Goal: Task Accomplishment & Management: Complete application form

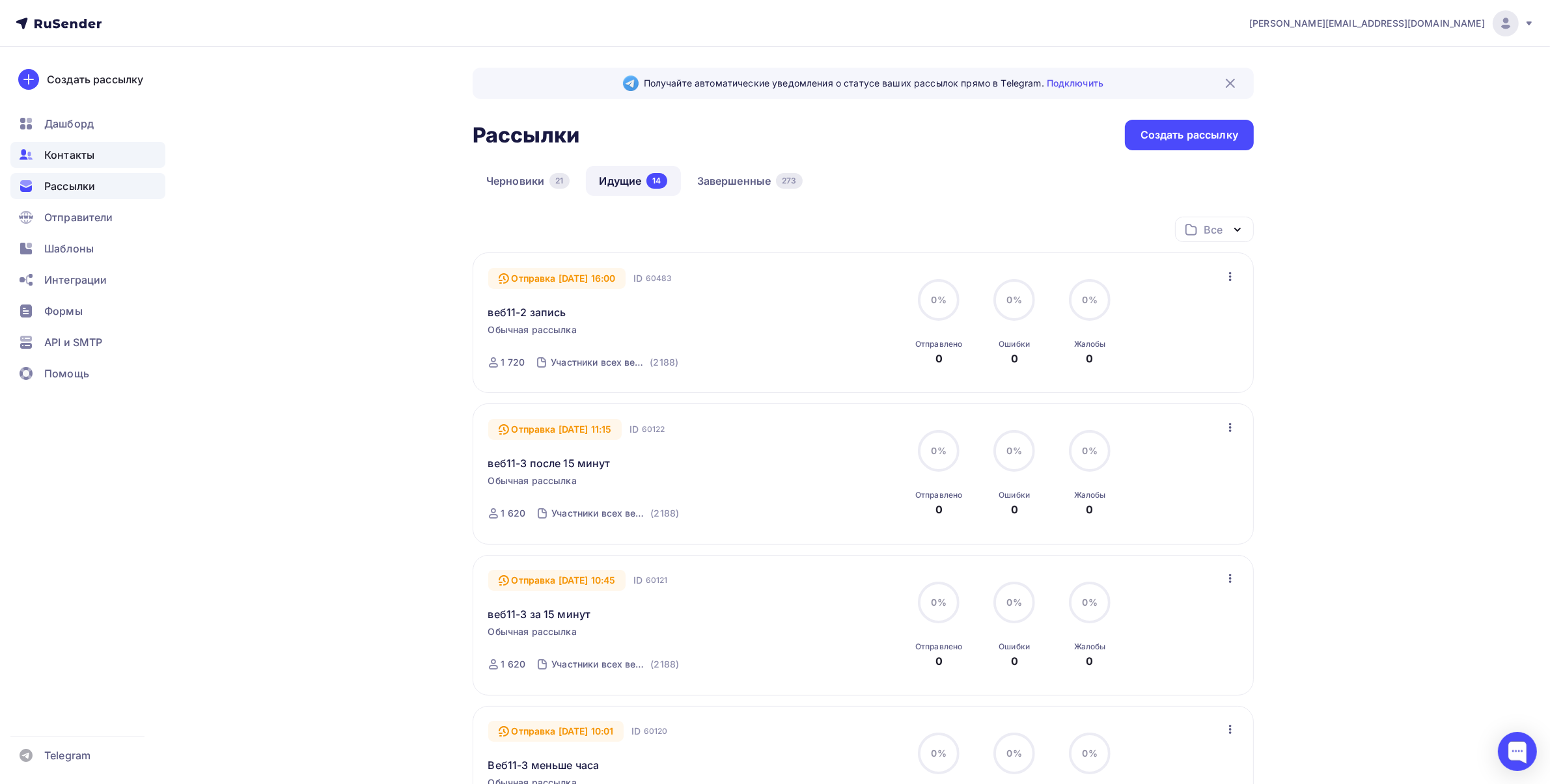
click at [69, 157] on span "Контакты" at bounding box center [69, 155] width 50 height 16
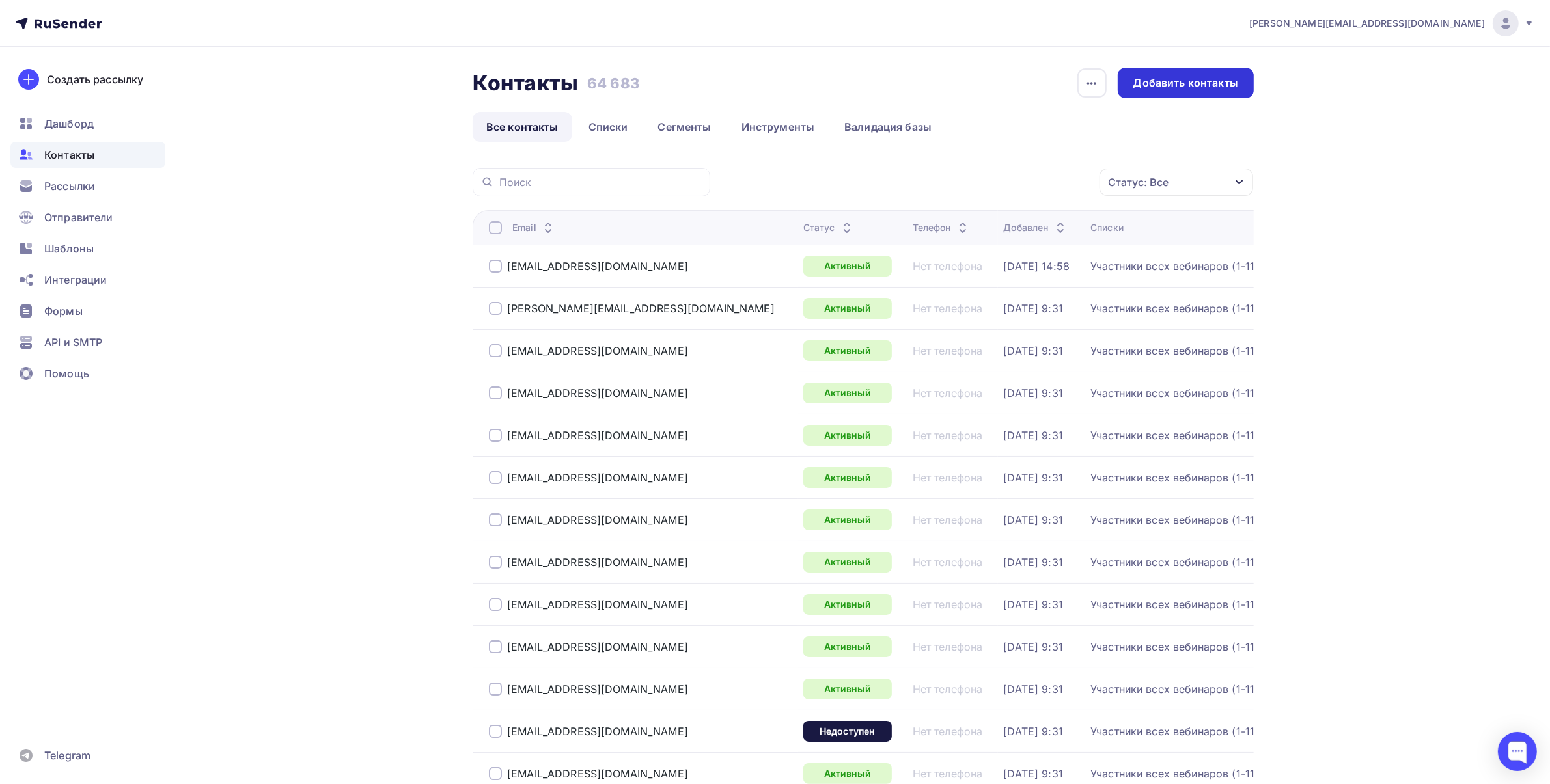
click at [1178, 78] on div "Добавить контакты" at bounding box center [1186, 83] width 105 height 15
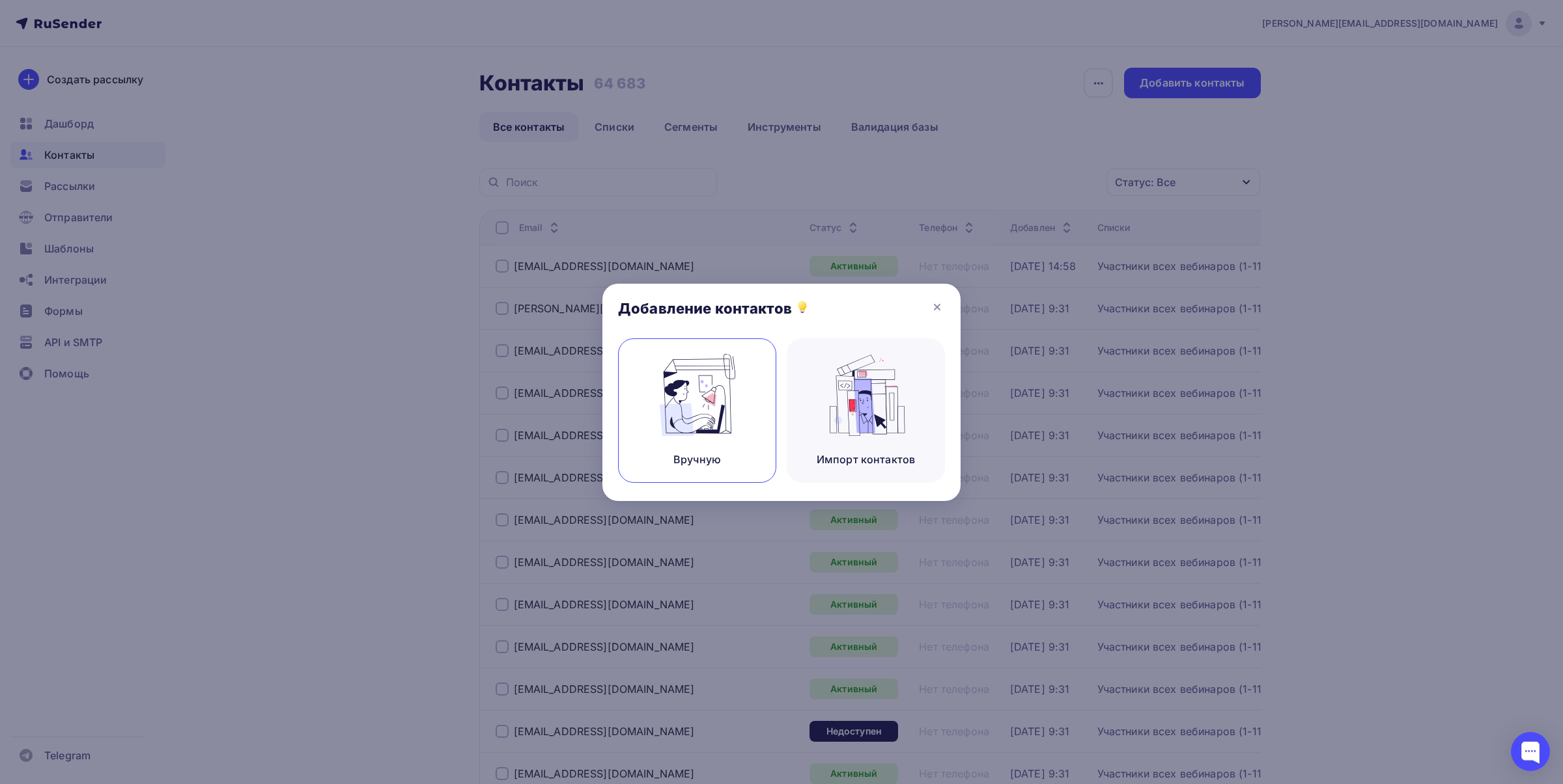
click at [687, 390] on img at bounding box center [697, 395] width 87 height 82
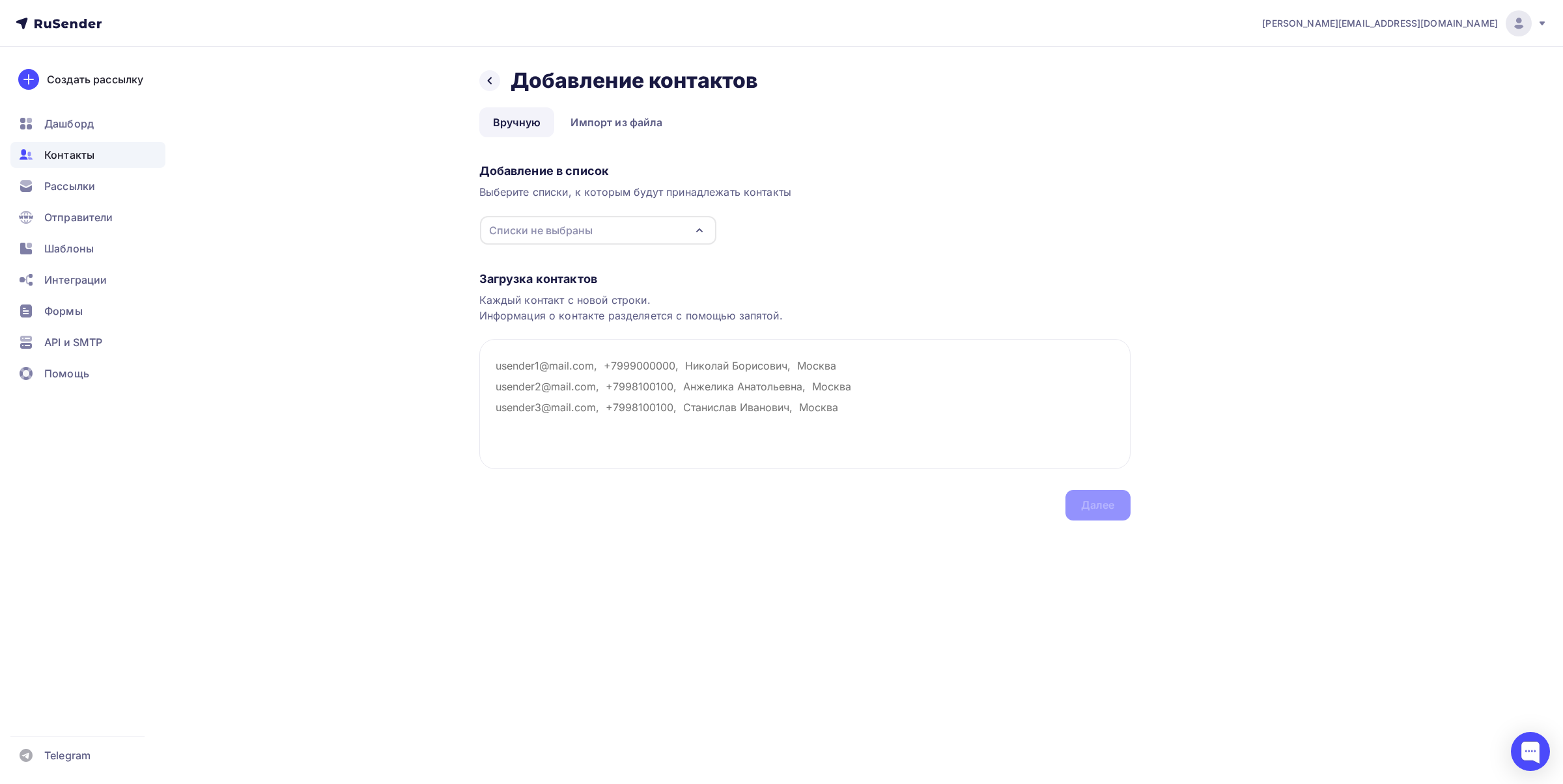
click at [530, 230] on div "Списки не выбраны" at bounding box center [541, 231] width 104 height 16
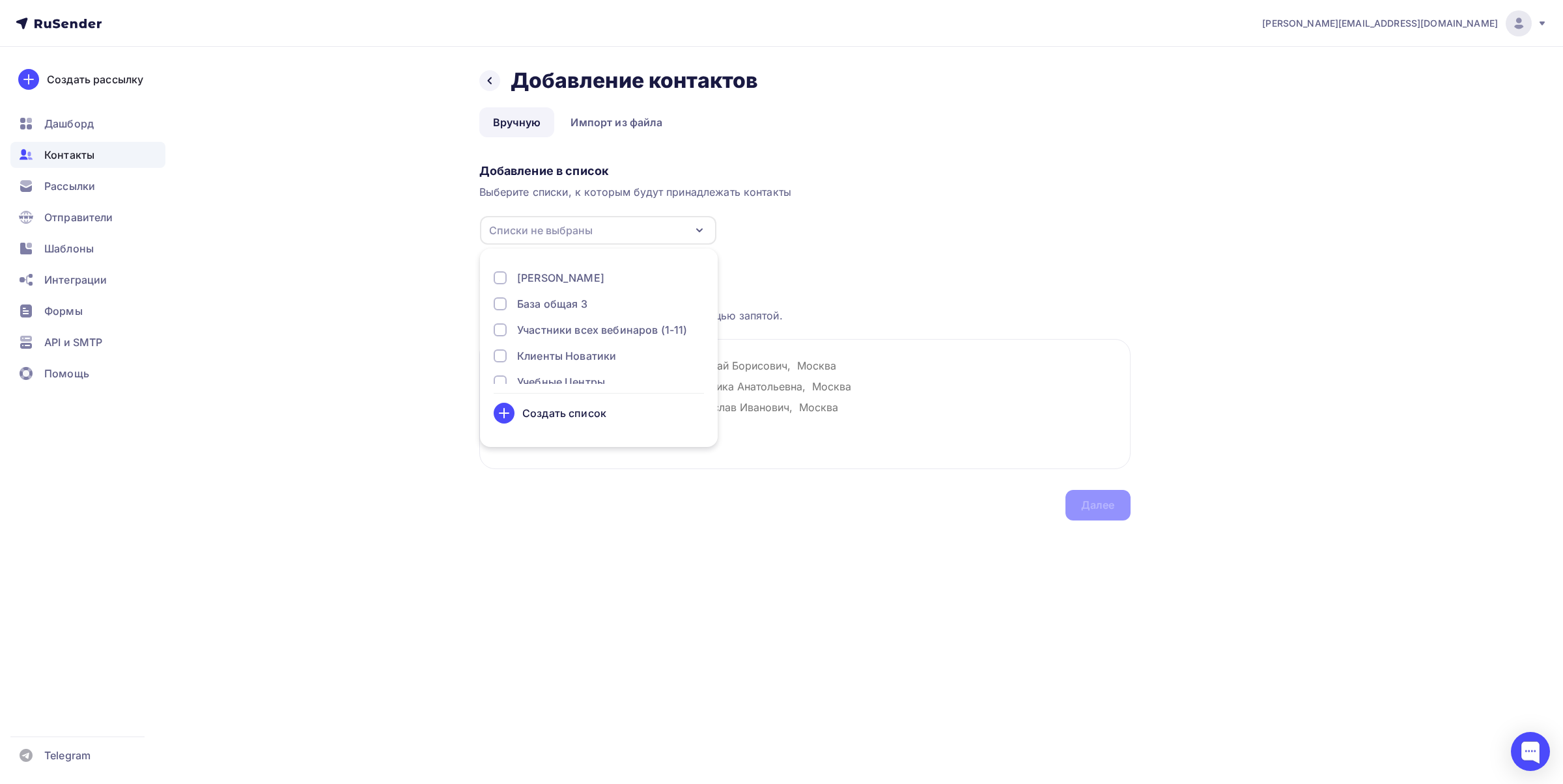
click at [580, 333] on div "Участники всех вебинаров (1-11)" at bounding box center [602, 330] width 170 height 16
click at [908, 267] on div "Загрузка контактов Каждый контакт с новой строки. Информация о контакте разделя…" at bounding box center [805, 383] width 651 height 275
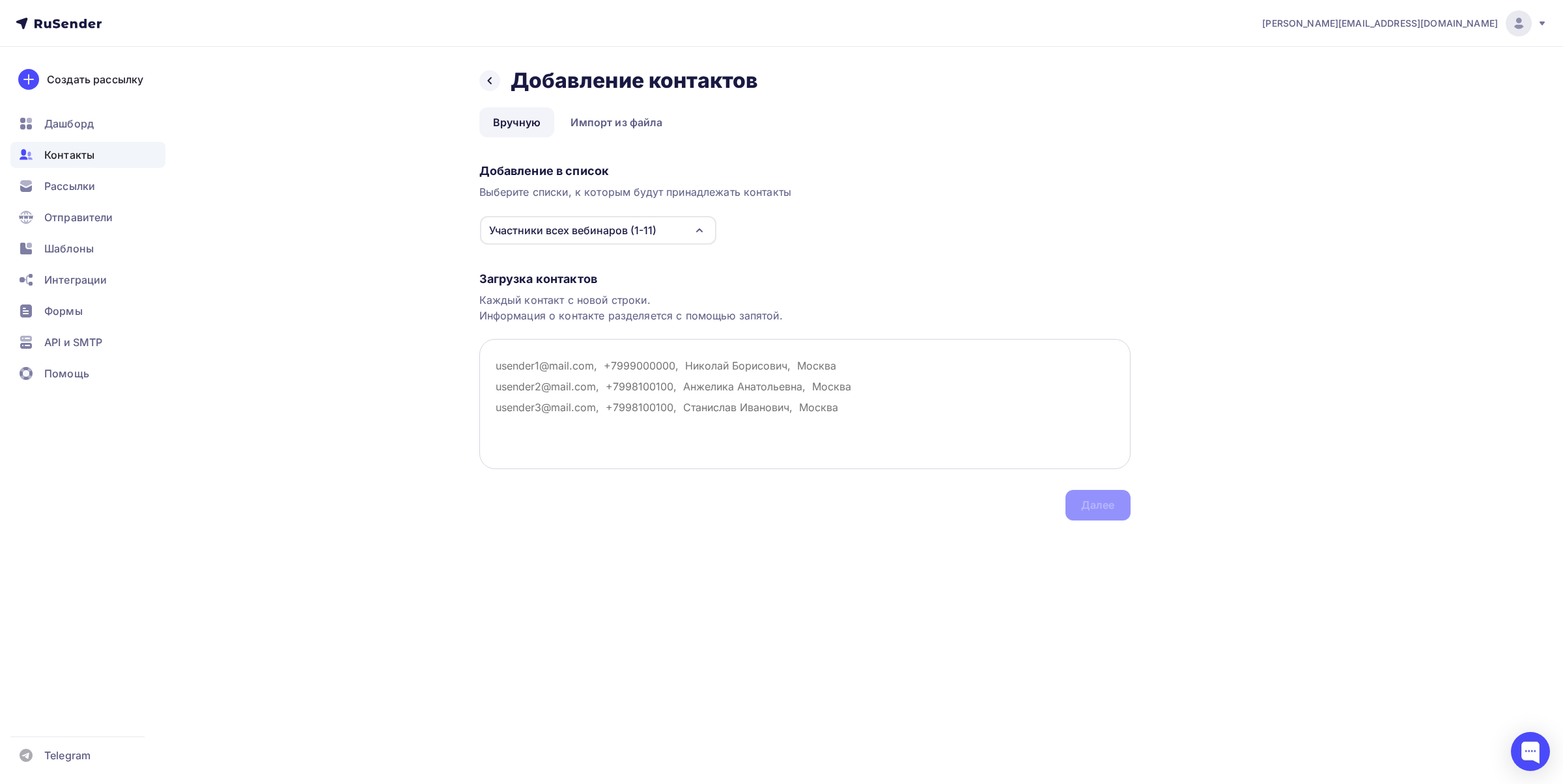
click at [515, 363] on textarea at bounding box center [805, 404] width 651 height 130
paste textarea "[EMAIL_ADDRESS][DOMAIN_NAME]"
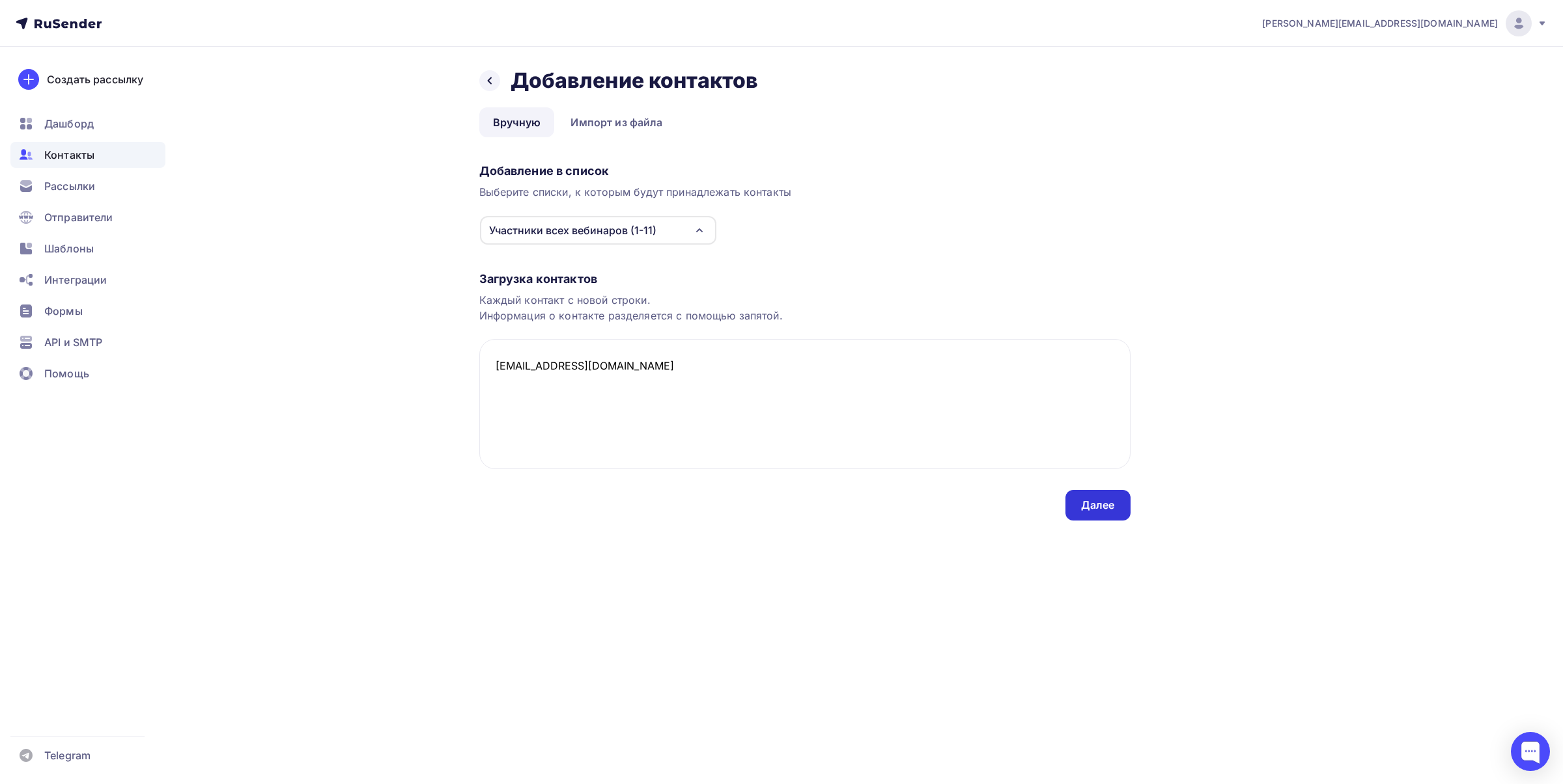
type textarea "[EMAIL_ADDRESS][DOMAIN_NAME]"
click at [1109, 504] on div "Далее" at bounding box center [1098, 505] width 34 height 15
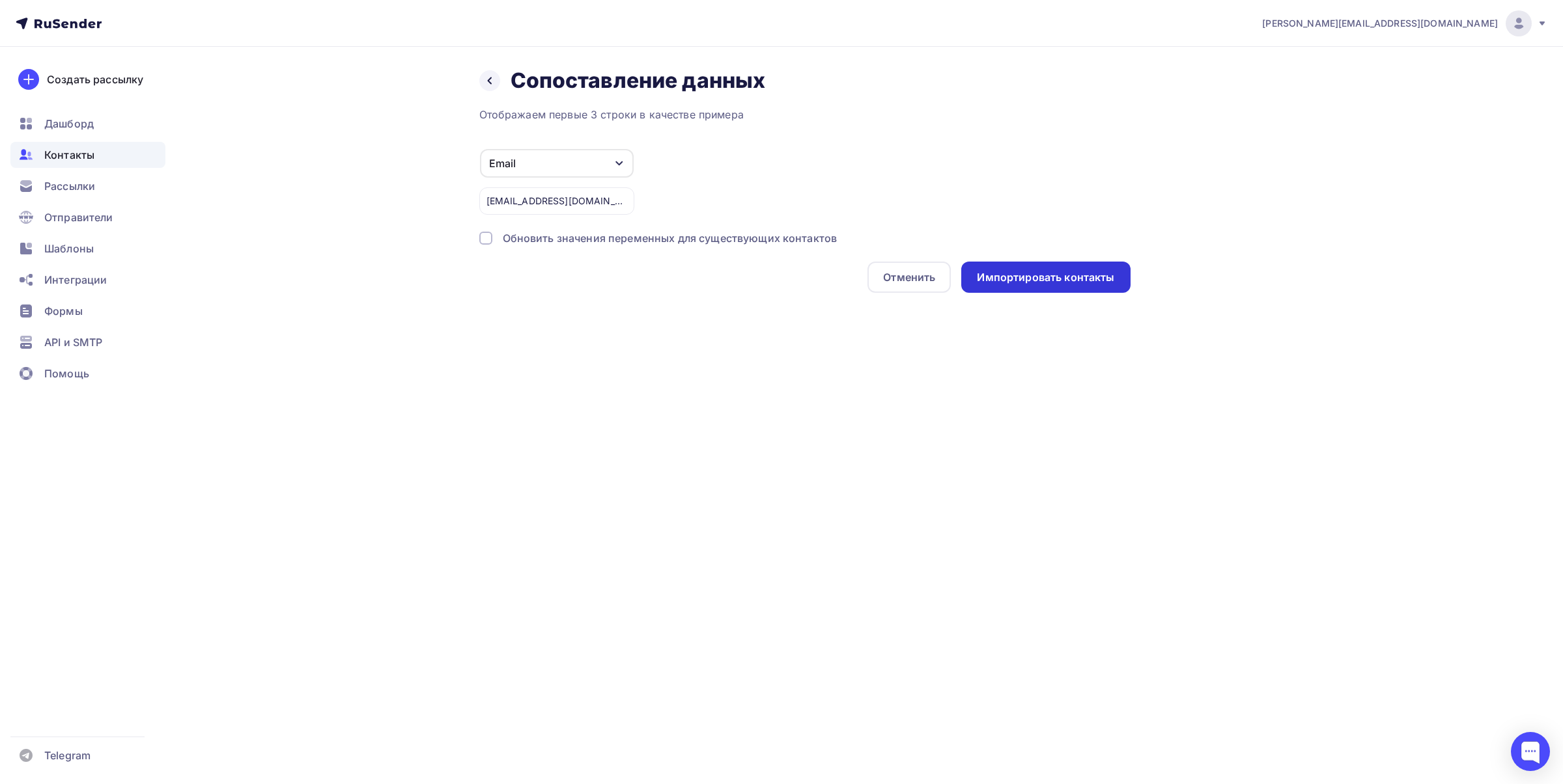
click at [1072, 274] on div "Импортировать контакты" at bounding box center [1045, 277] width 138 height 15
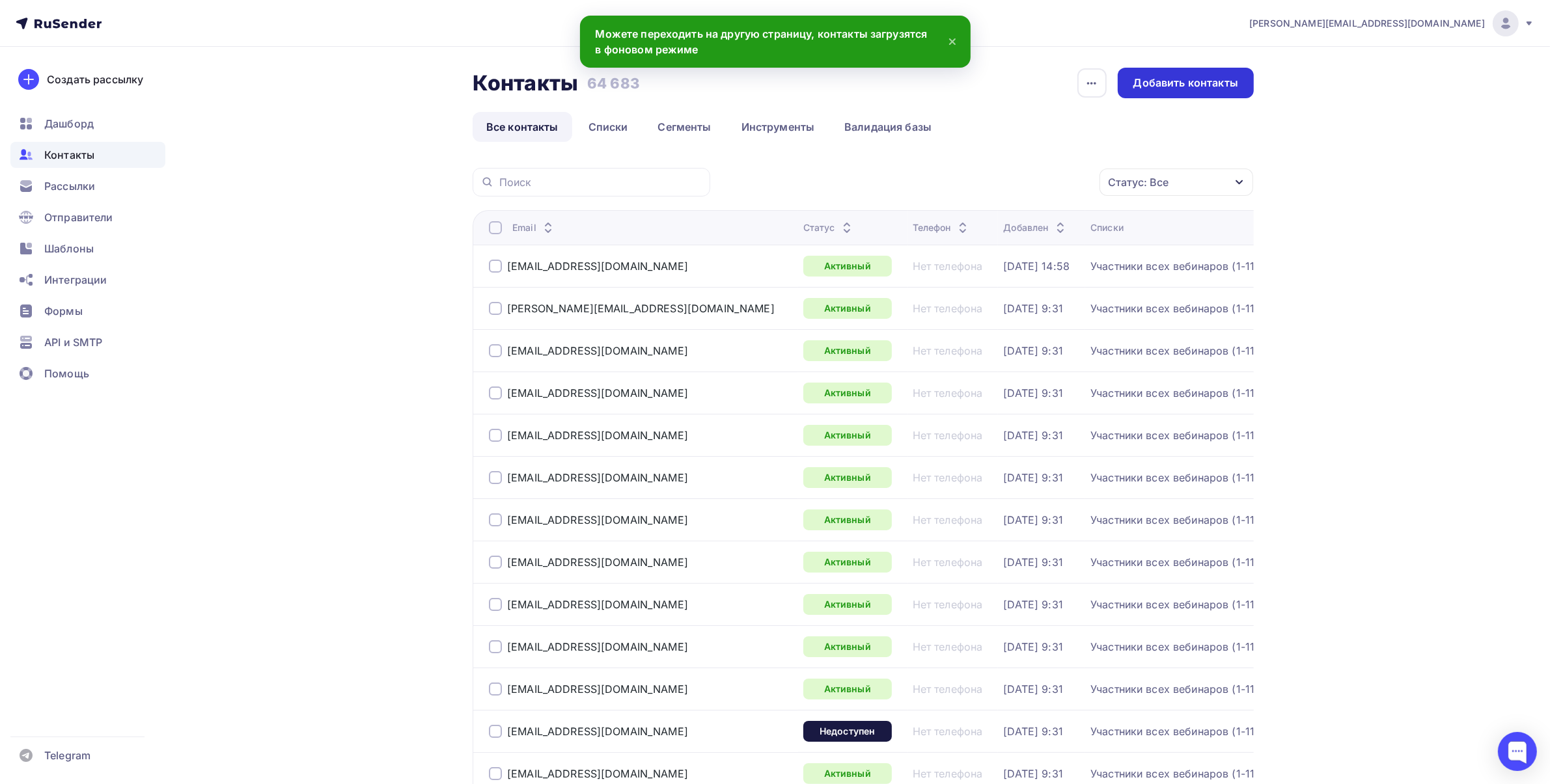
click at [1157, 90] on div "Добавить контакты" at bounding box center [1186, 83] width 136 height 31
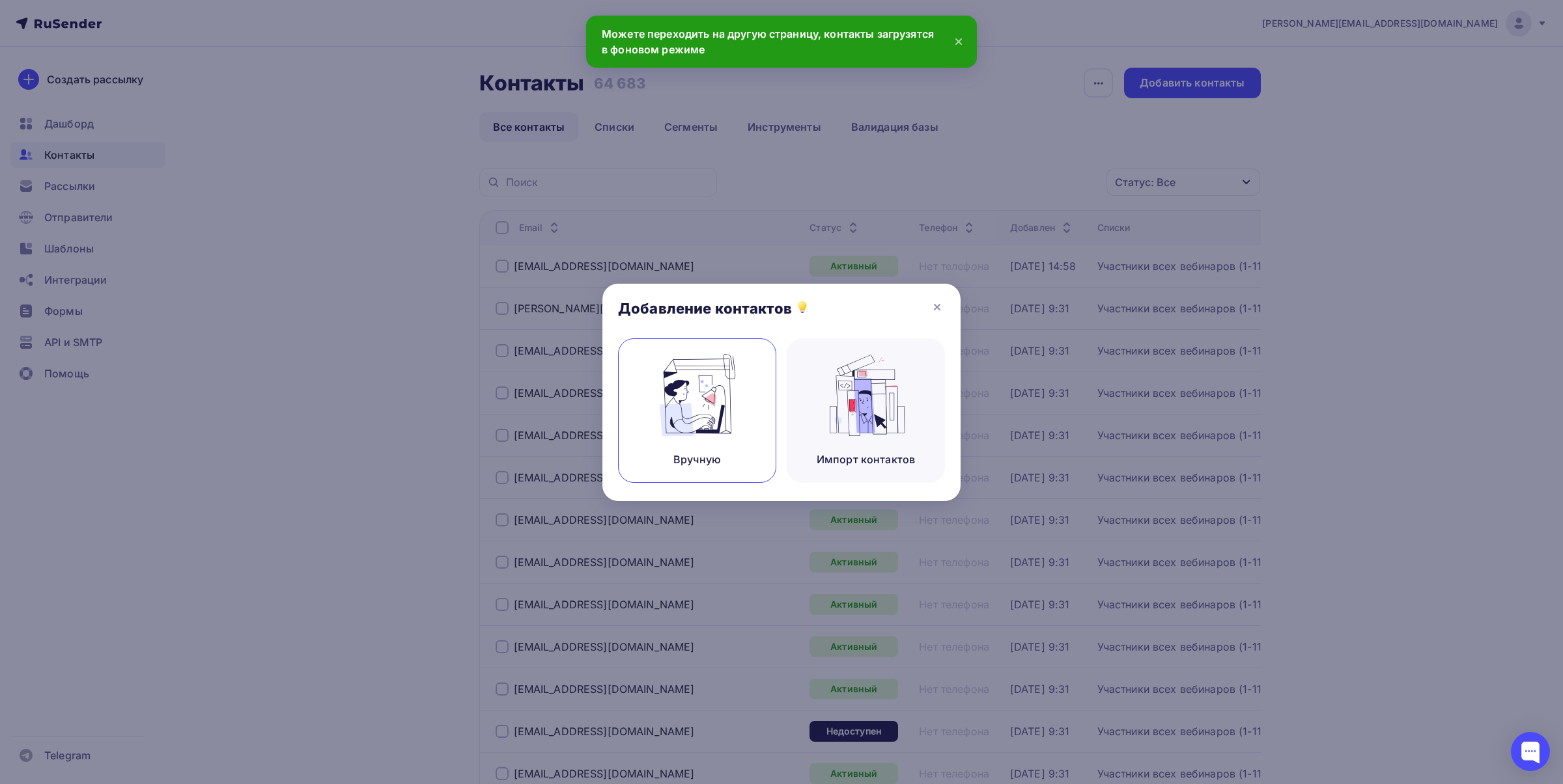
click at [632, 421] on div "Вручную" at bounding box center [697, 411] width 158 height 145
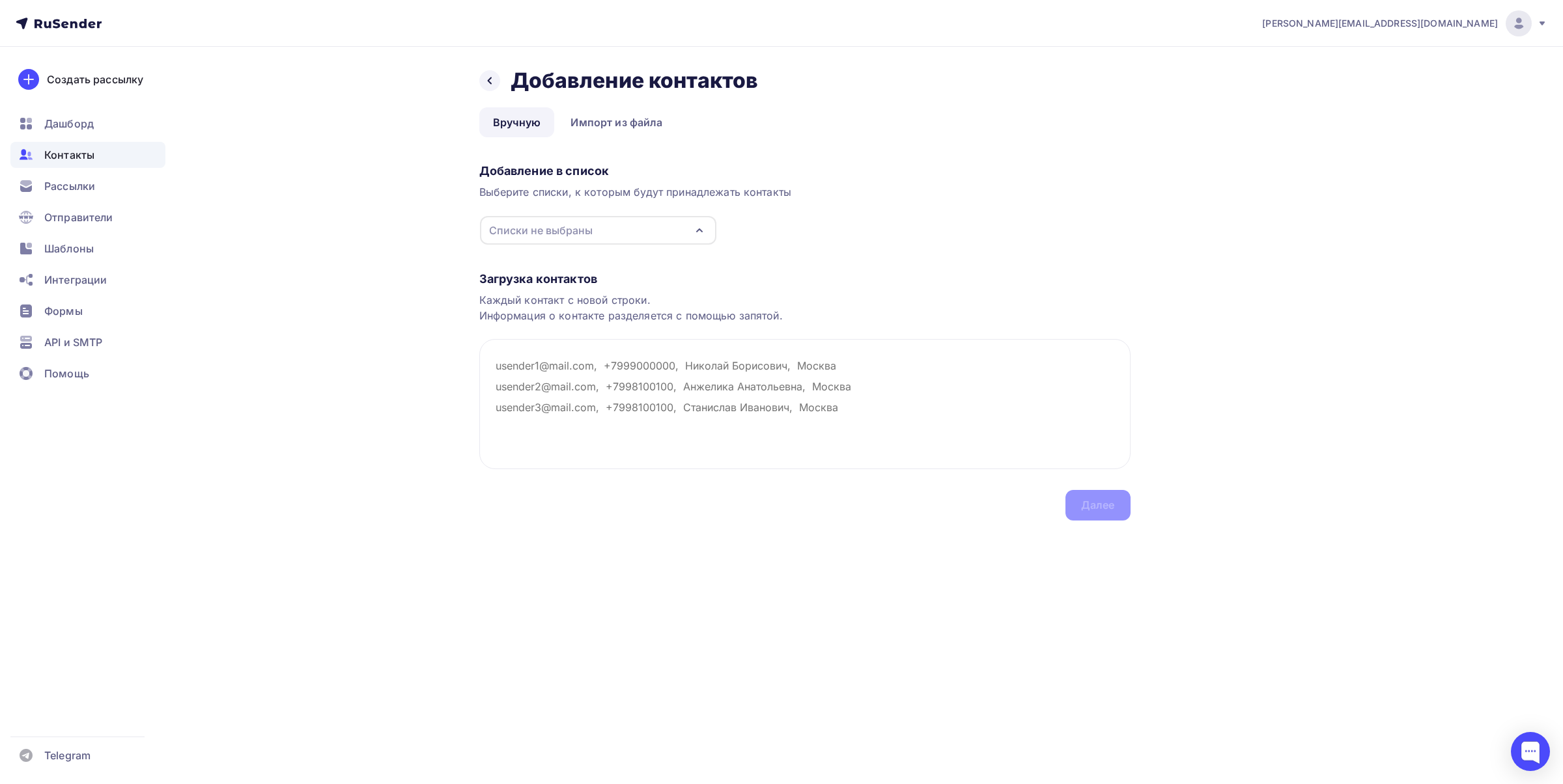
click at [571, 233] on div "Списки не выбраны" at bounding box center [541, 231] width 104 height 16
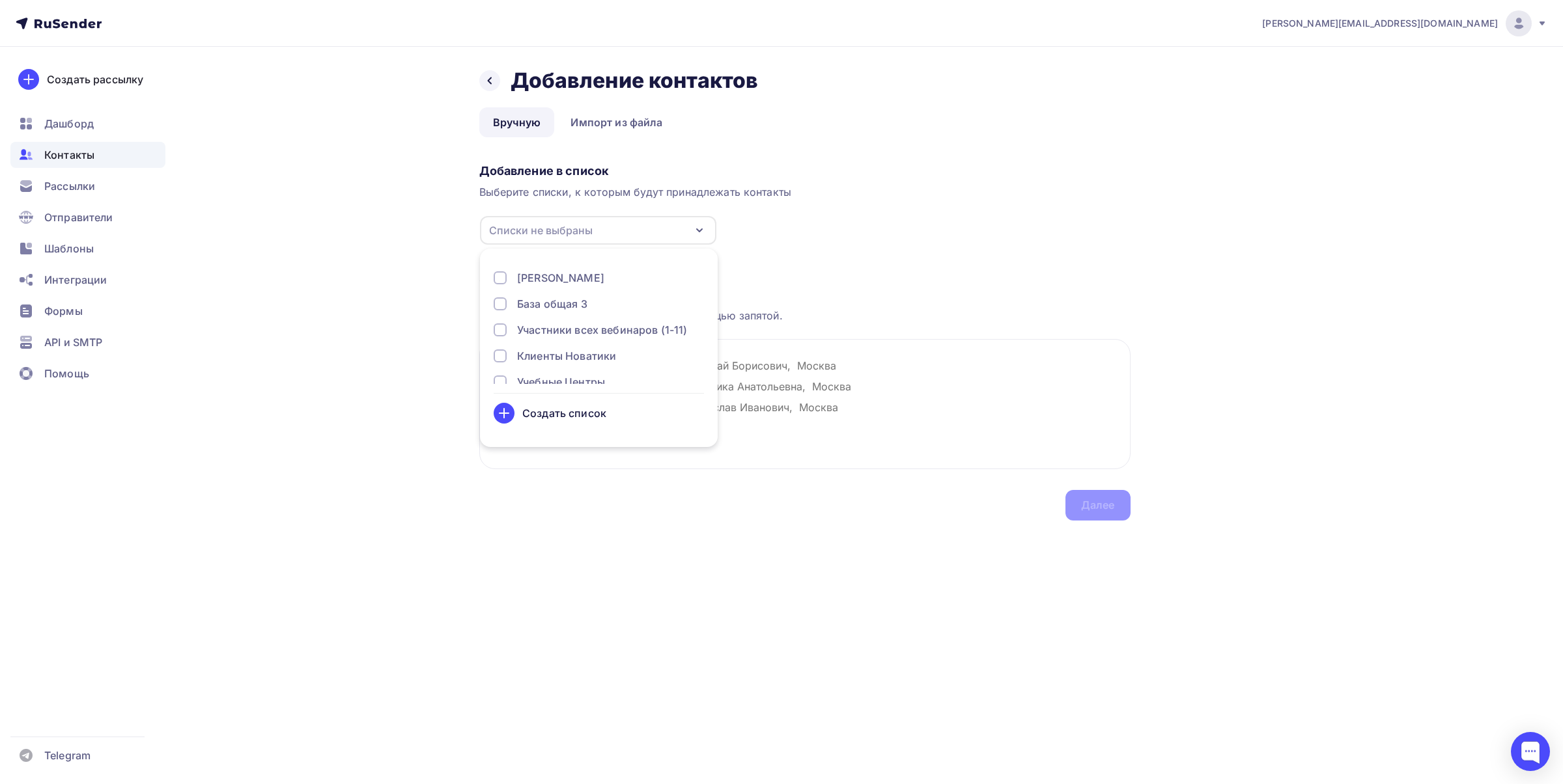
click at [583, 301] on div "База общая 3" at bounding box center [552, 304] width 70 height 16
click at [578, 327] on div "База общая 2" at bounding box center [552, 327] width 70 height 16
click at [570, 352] on div "База общая 1" at bounding box center [551, 353] width 68 height 16
click at [916, 275] on div "Загрузка контактов" at bounding box center [805, 279] width 651 height 16
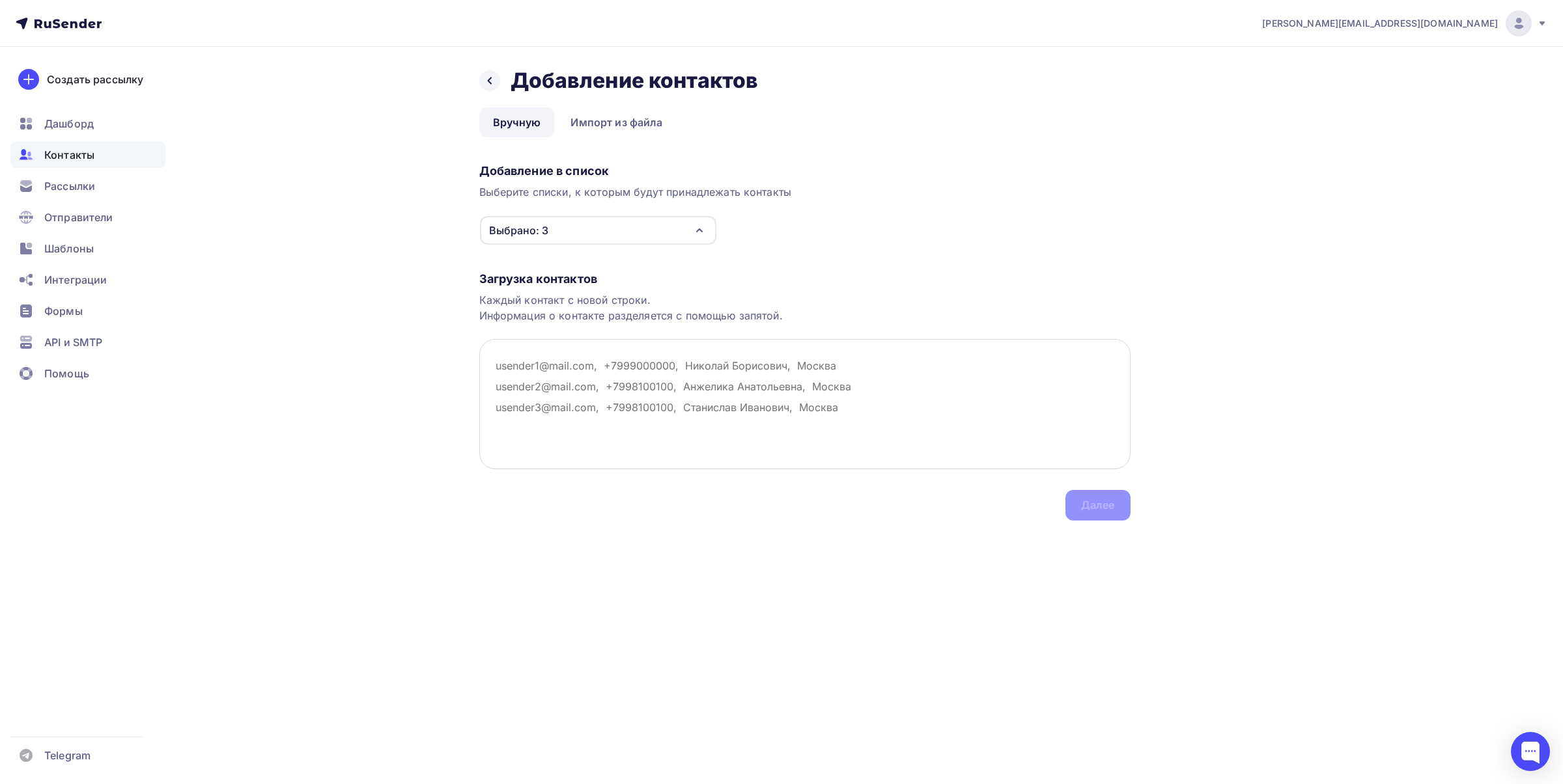
click at [606, 378] on textarea at bounding box center [805, 404] width 651 height 130
paste textarea "[PERSON_NAME][EMAIL_ADDRESS][DOMAIN_NAME]"
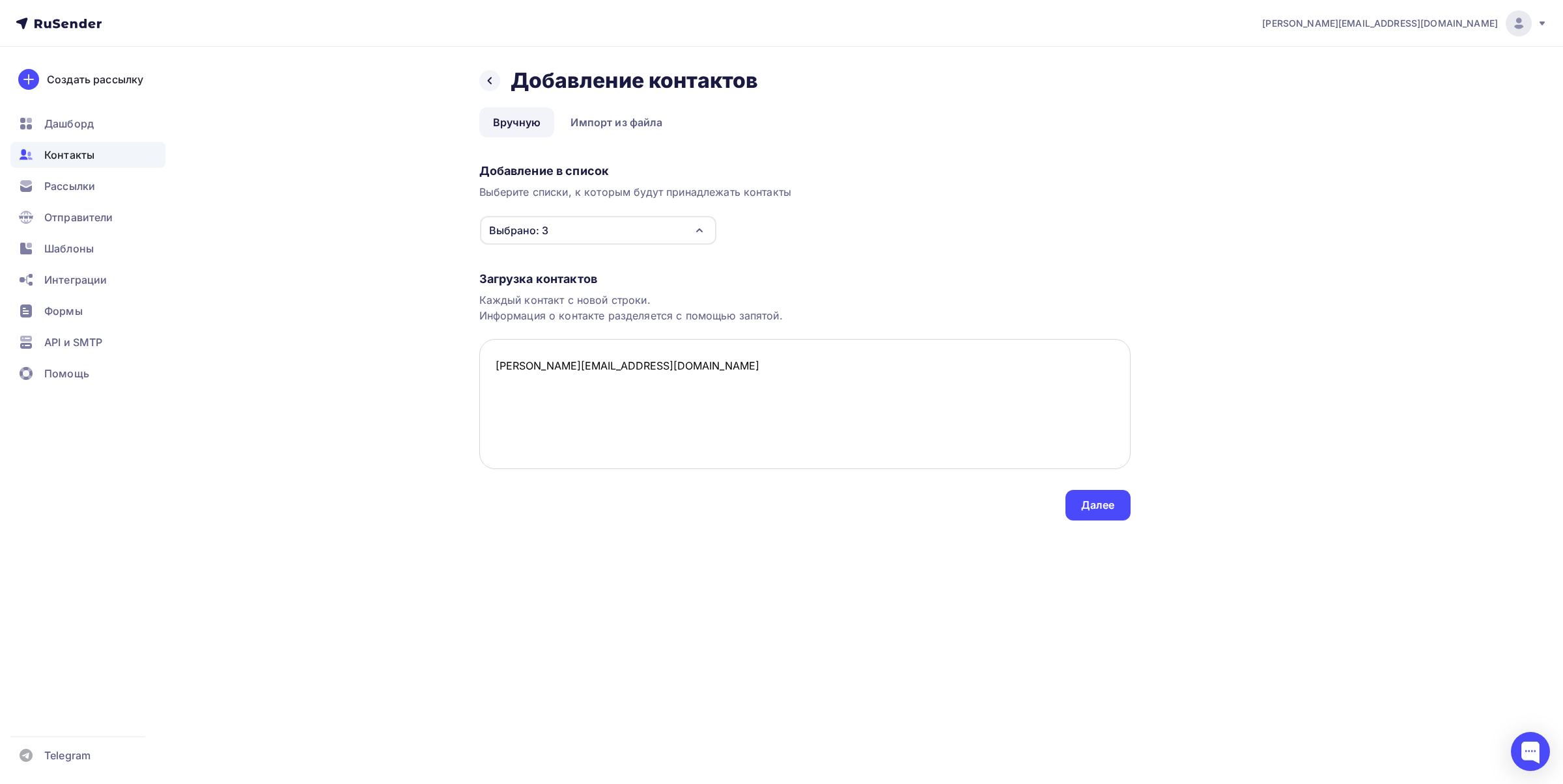
click at [687, 386] on textarea "[PERSON_NAME][EMAIL_ADDRESS][DOMAIN_NAME]" at bounding box center [805, 404] width 651 height 130
paste textarea "[PERSON_NAME][EMAIL_ADDRESS][DOMAIN_NAME]"
click at [609, 371] on textarea "[PERSON_NAME]@[EMAIL_ADDRESS][PERSON_NAME][DOMAIN_NAME]" at bounding box center [805, 404] width 651 height 130
click at [668, 394] on textarea "[PERSON_NAME][EMAIL_ADDRESS][DOMAIN_NAME] [PERSON_NAME][EMAIL_ADDRESS][PERSON_N…" at bounding box center [805, 404] width 651 height 130
paste textarea "[EMAIL_ADDRESS][DOMAIN_NAME]"
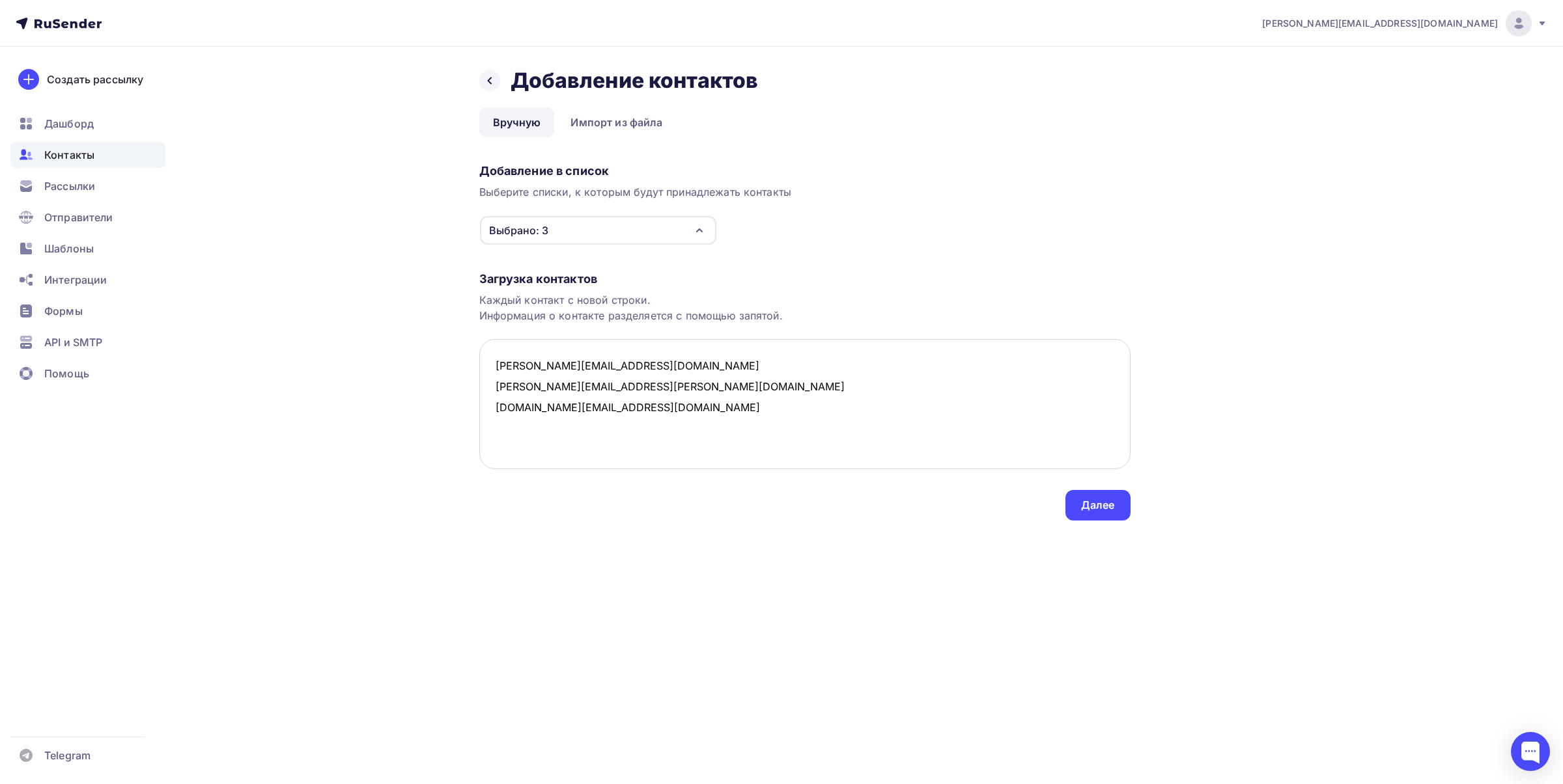
click at [728, 401] on textarea "[PERSON_NAME][EMAIL_ADDRESS][DOMAIN_NAME] [PERSON_NAME][EMAIL_ADDRESS][PERSON_N…" at bounding box center [805, 404] width 651 height 130
paste textarea "[EMAIL_ADDRESS][DOMAIN_NAME]"
click at [621, 428] on textarea "[PERSON_NAME][EMAIL_ADDRESS][DOMAIN_NAME] [PERSON_NAME][EMAIL_ADDRESS][PERSON_N…" at bounding box center [805, 404] width 651 height 130
paste textarea "[EMAIL_ADDRESS][DOMAIN_NAME] [EMAIL_ADDRESS][DOMAIN_NAME] [DOMAIN_NAME][EMAIL_A…"
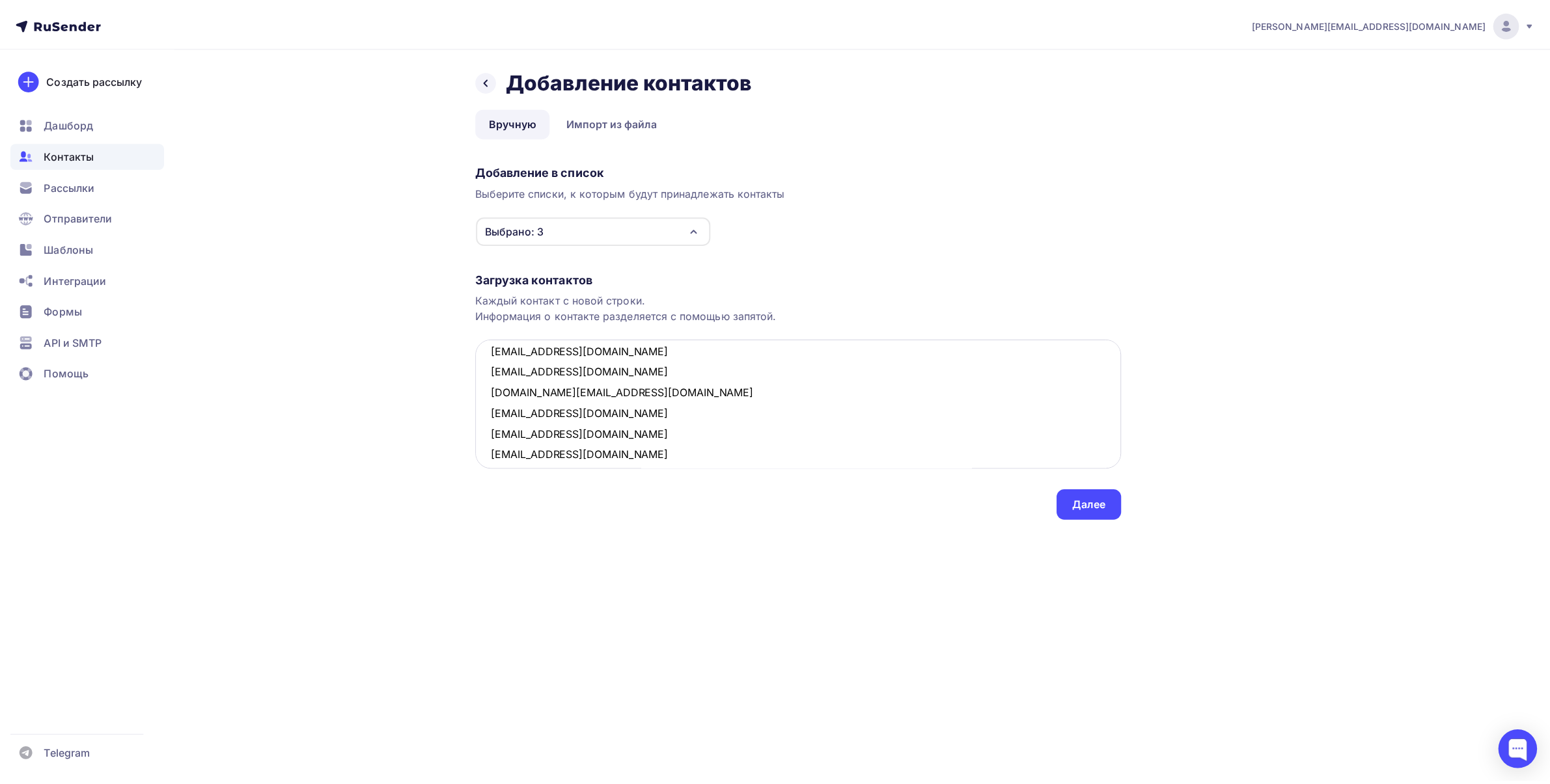
scroll to position [215, 0]
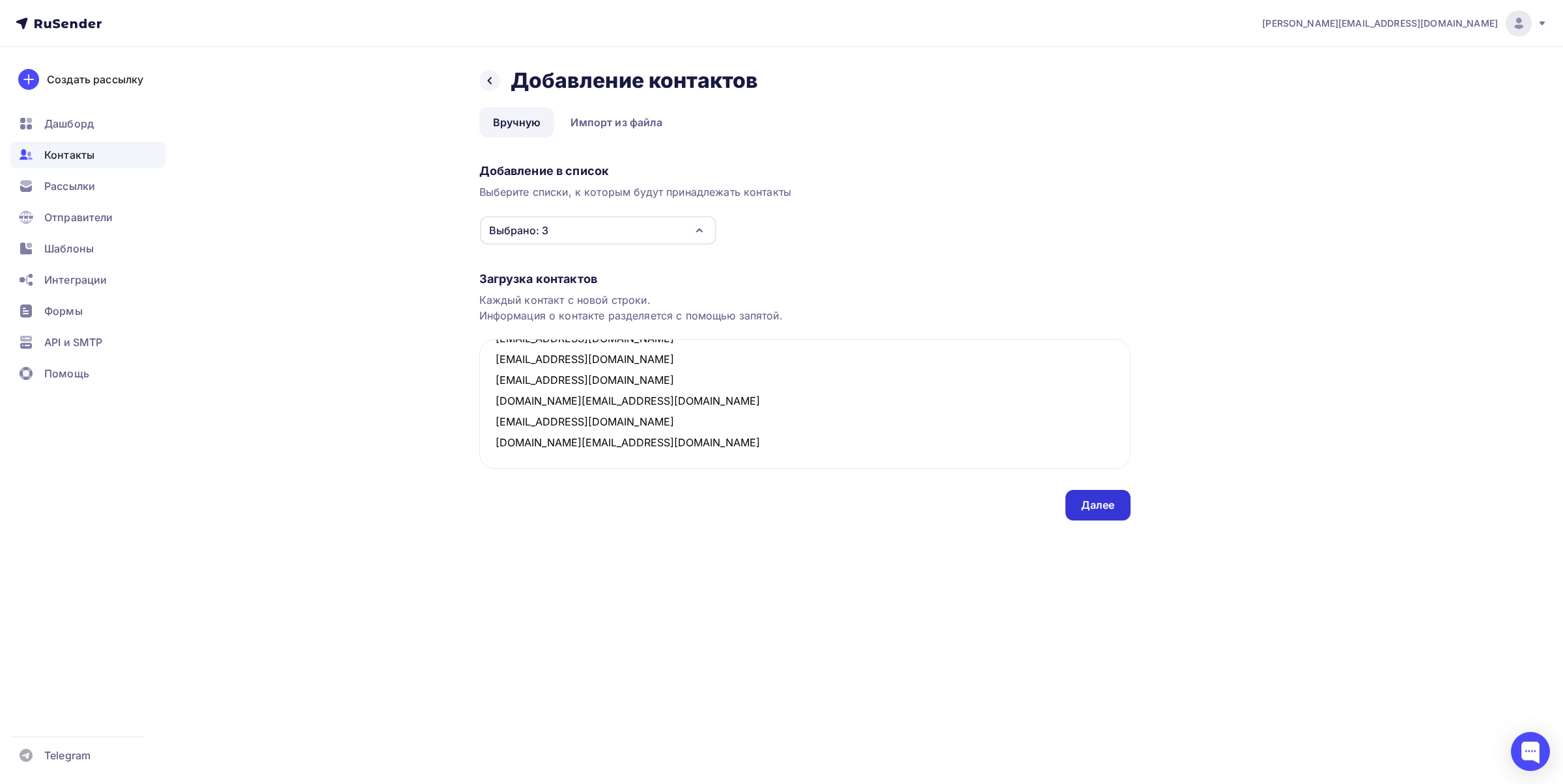
type textarea "[PERSON_NAME][EMAIL_ADDRESS][DOMAIN_NAME] [PERSON_NAME][EMAIL_ADDRESS][PERSON_N…"
click at [1100, 504] on div "Далее" at bounding box center [1098, 505] width 34 height 15
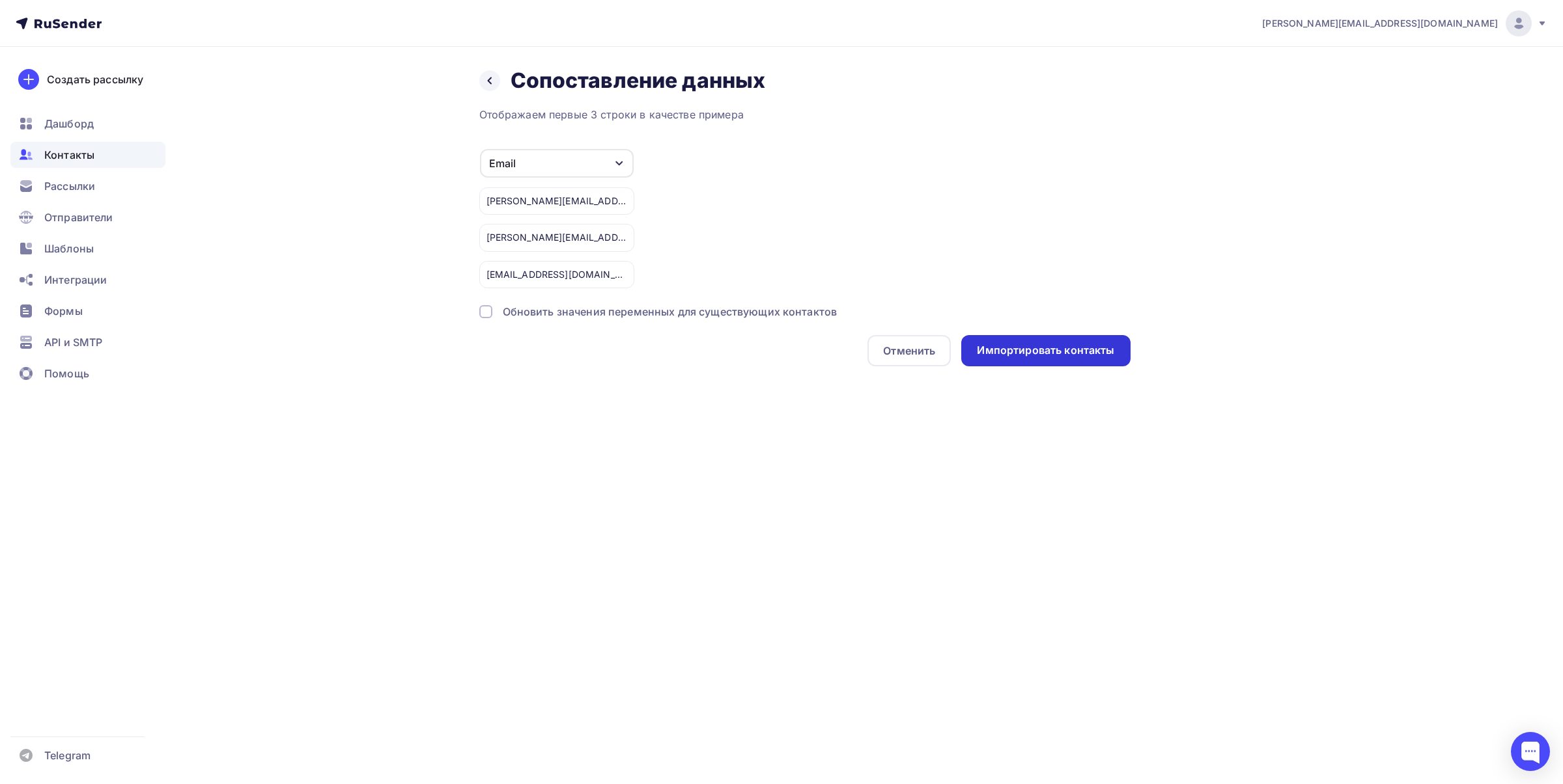
click at [1016, 358] on div "Импортировать контакты" at bounding box center [1045, 351] width 168 height 31
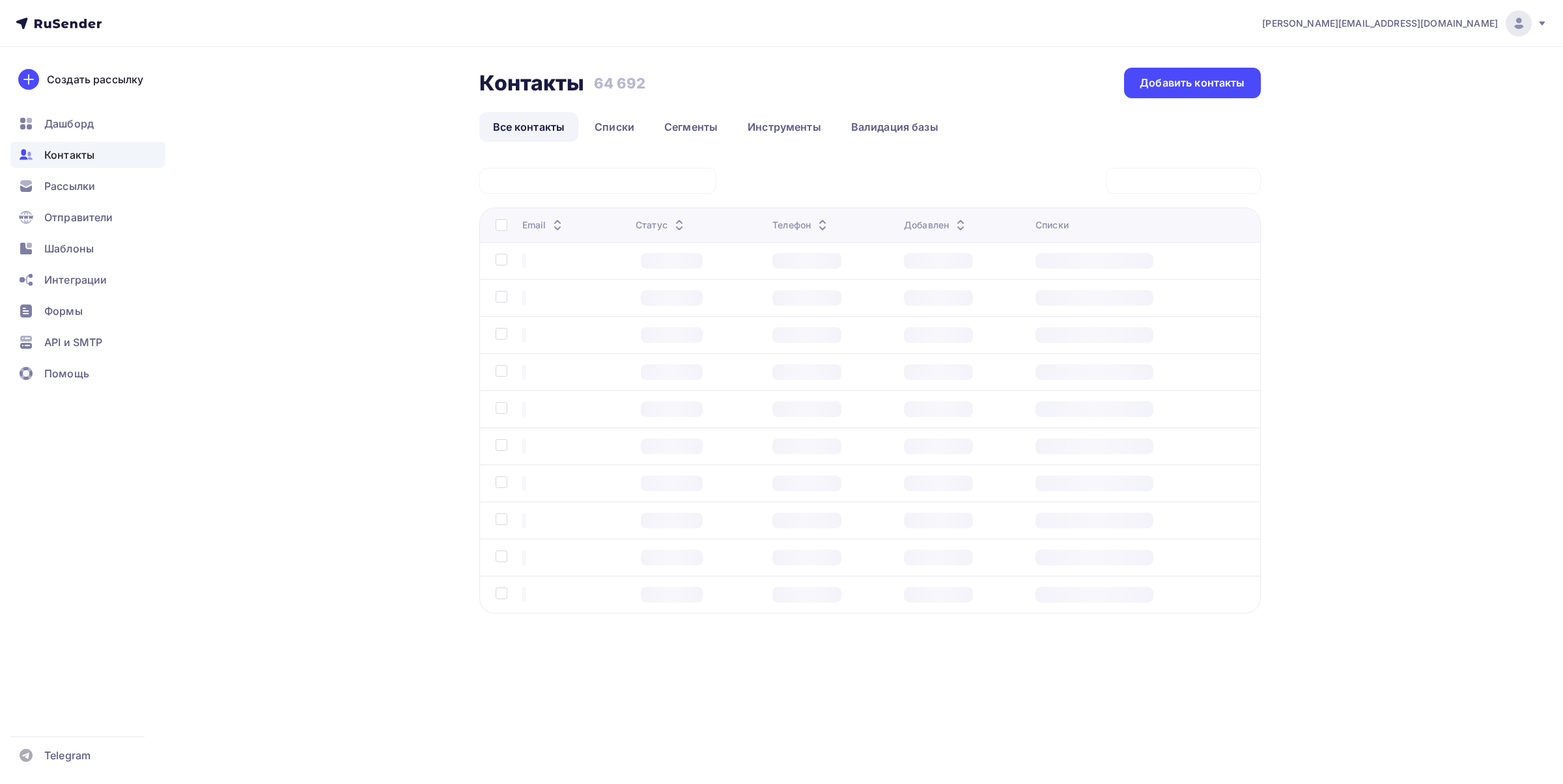
click at [1431, 140] on div "[PERSON_NAME][EMAIL_ADDRESS][DOMAIN_NAME] Аккаунт Тарифы Выйти Создать рассылку…" at bounding box center [781, 348] width 1563 height 698
